Goal: Task Accomplishment & Management: Manage account settings

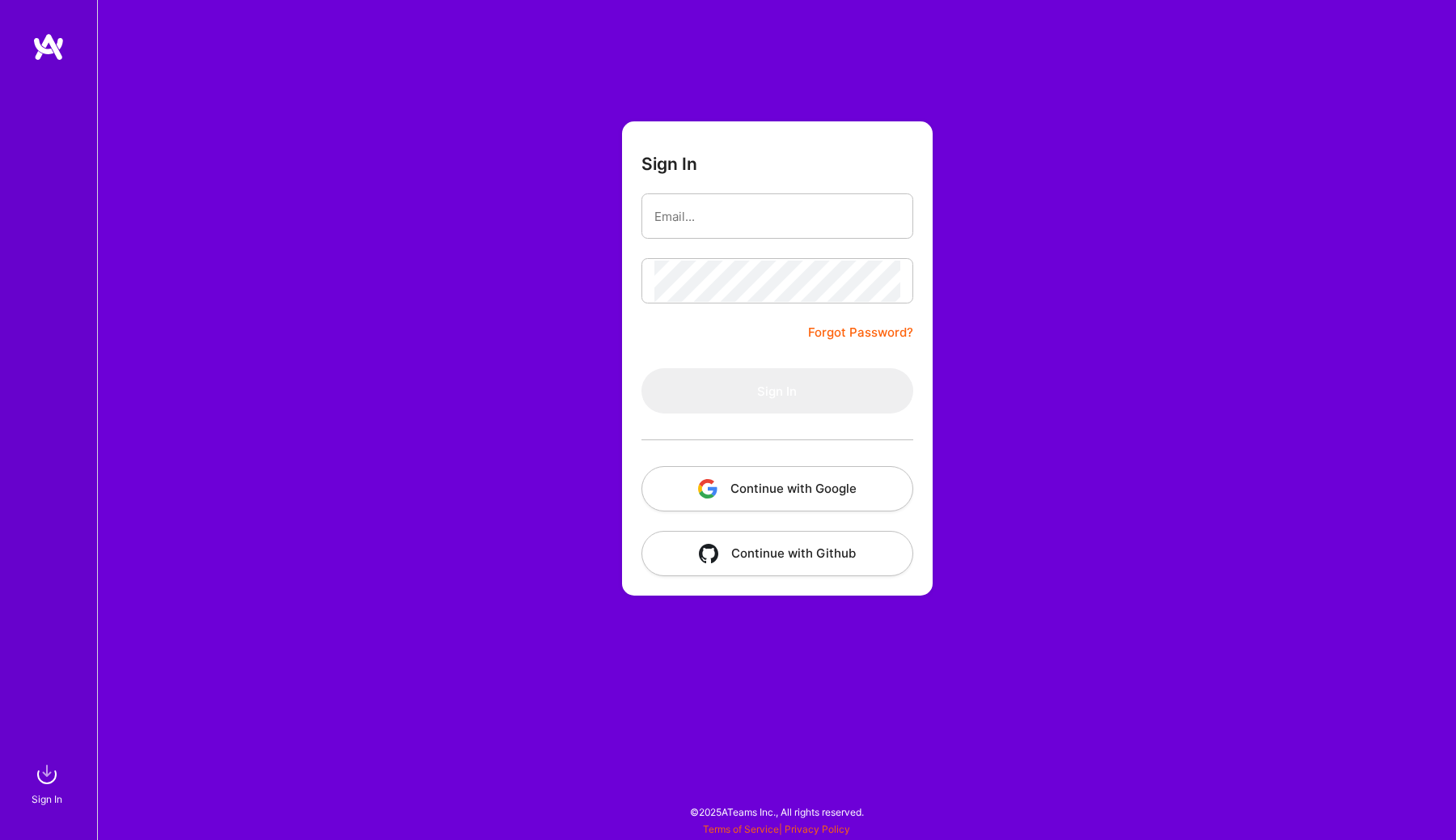
click at [807, 494] on button "Continue with Google" at bounding box center [777, 489] width 272 height 46
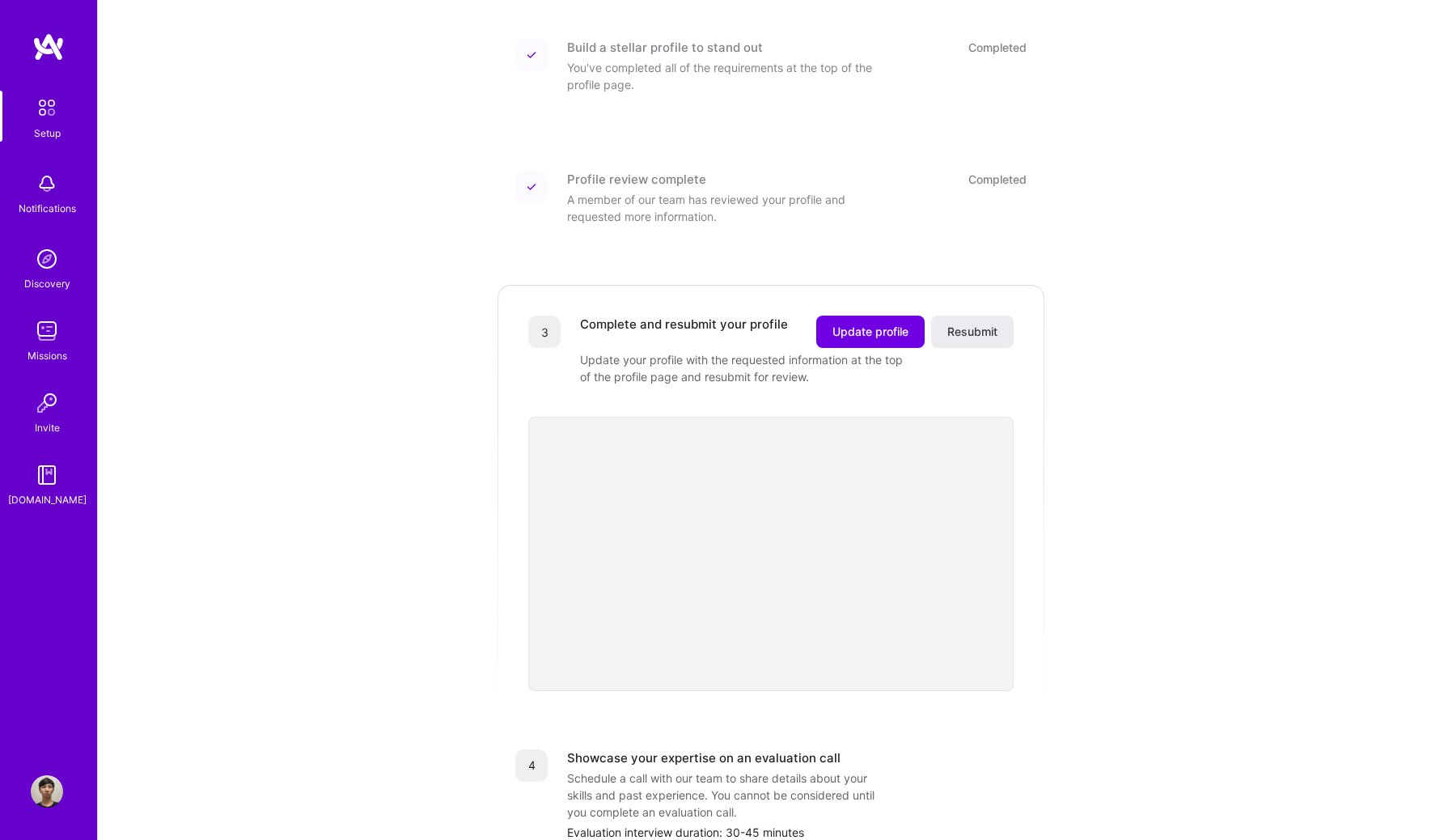
scroll to position [428, 0]
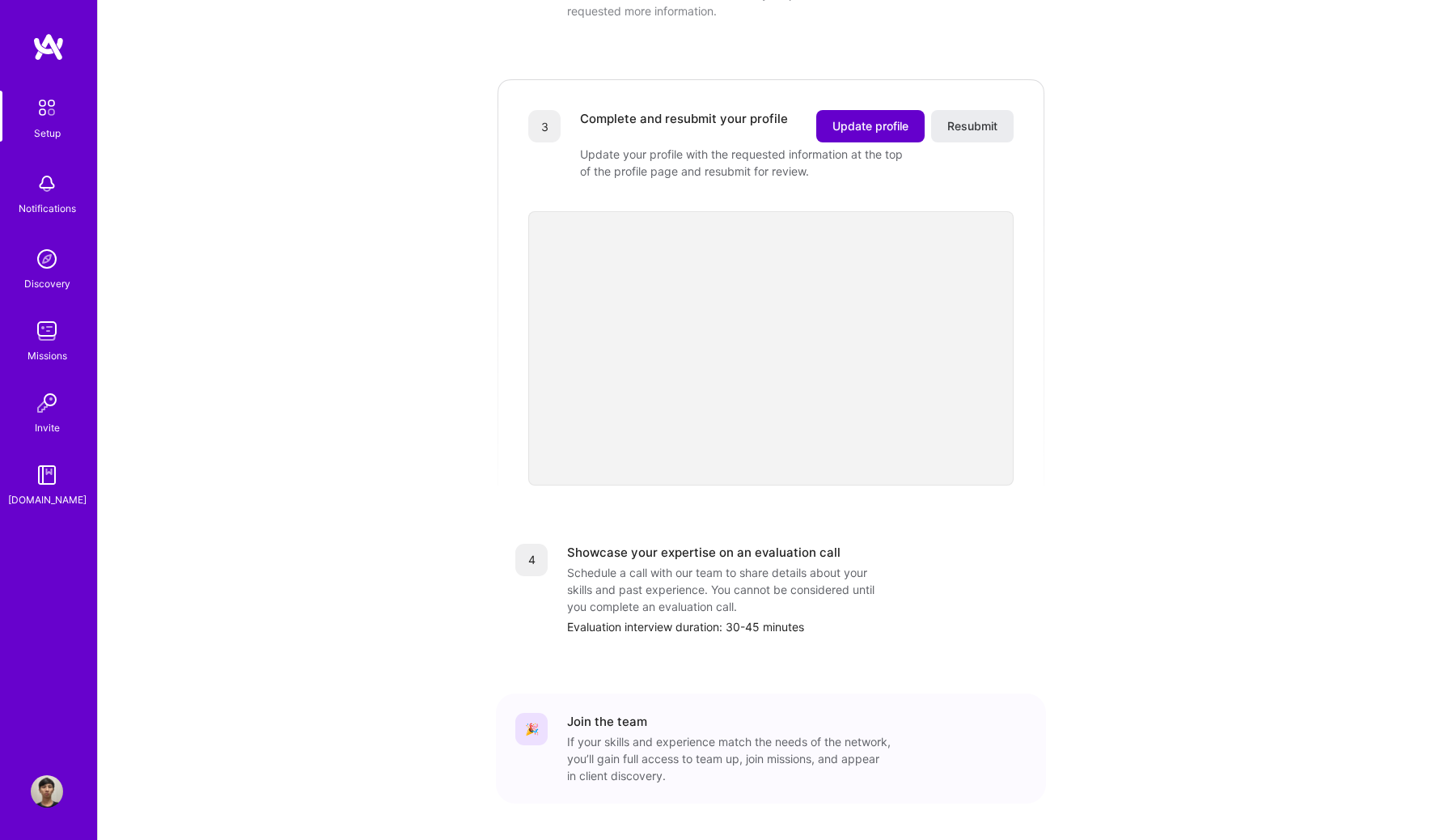
click at [876, 121] on button "Update profile" at bounding box center [870, 126] width 108 height 33
